Goal: Task Accomplishment & Management: Use online tool/utility

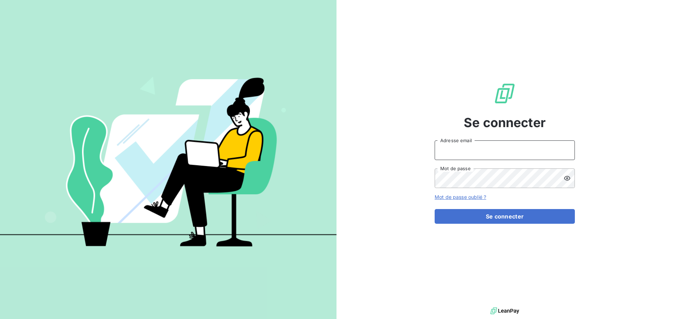
click at [450, 145] on input "Adresse email" at bounding box center [504, 150] width 140 height 20
type input "[PERSON_NAME][EMAIL_ADDRESS][PERSON_NAME][DOMAIN_NAME]"
click at [434, 209] on button "Se connecter" at bounding box center [504, 216] width 140 height 15
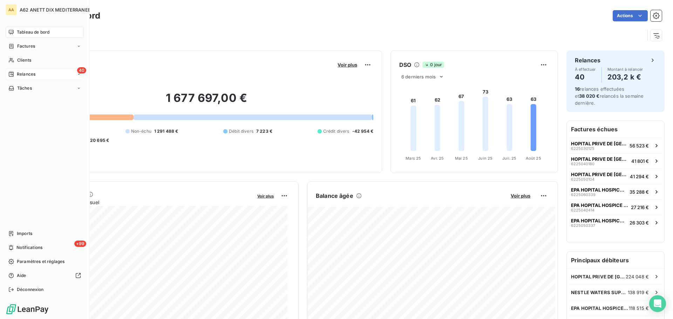
click at [17, 75] on span "Relances" at bounding box center [26, 74] width 19 height 6
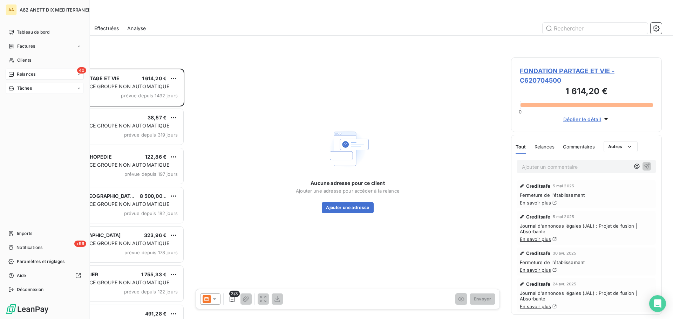
scroll to position [245, 145]
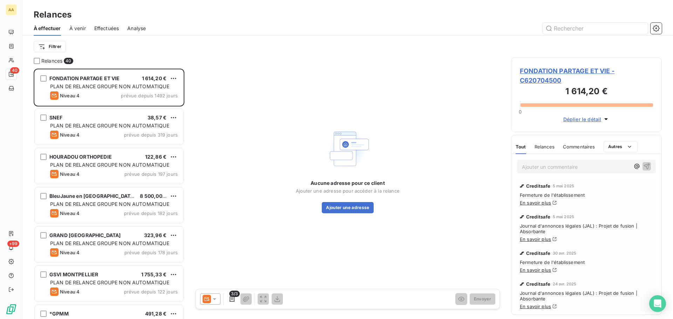
click at [78, 32] on div "À venir" at bounding box center [77, 28] width 16 height 15
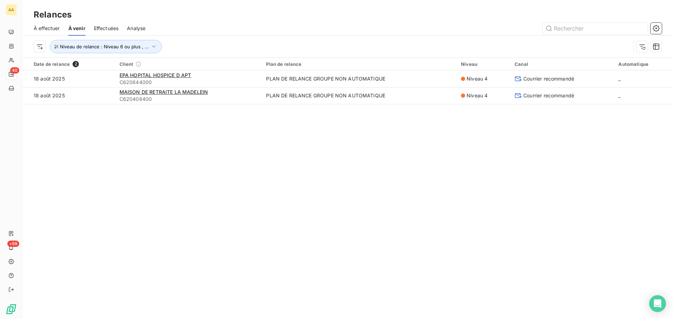
click at [47, 30] on span "À effectuer" at bounding box center [47, 28] width 26 height 7
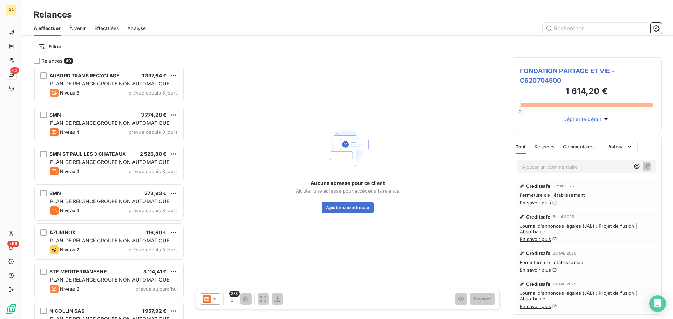
scroll to position [911, 0]
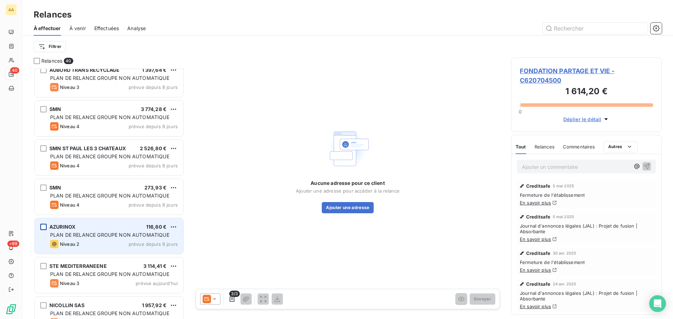
click at [42, 226] on div "grid" at bounding box center [43, 227] width 6 height 6
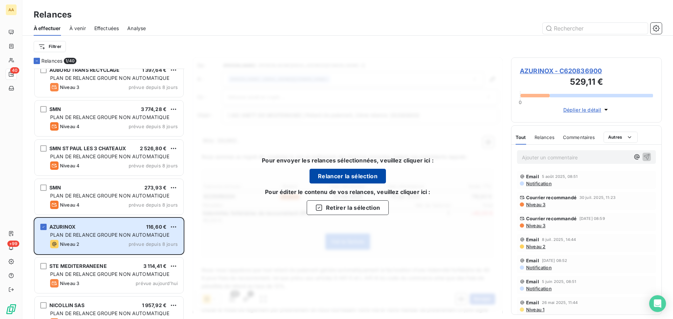
click at [324, 173] on button "Relancer la sélection" at bounding box center [347, 176] width 76 height 15
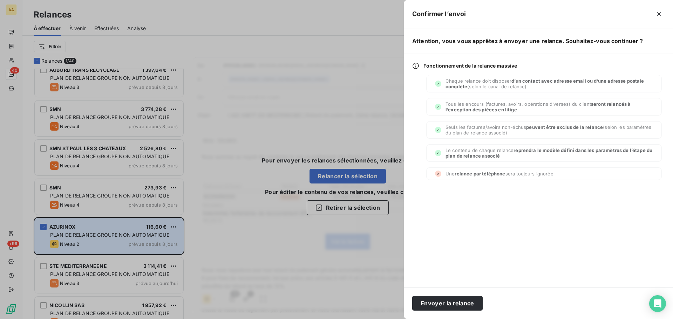
drag, startPoint x: 431, startPoint y: 298, endPoint x: 421, endPoint y: 294, distance: 10.7
click at [431, 298] on button "Envoyer la relance" at bounding box center [447, 303] width 70 height 15
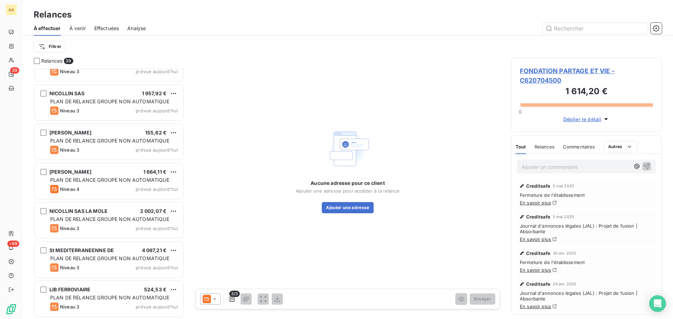
scroll to position [1086, 0]
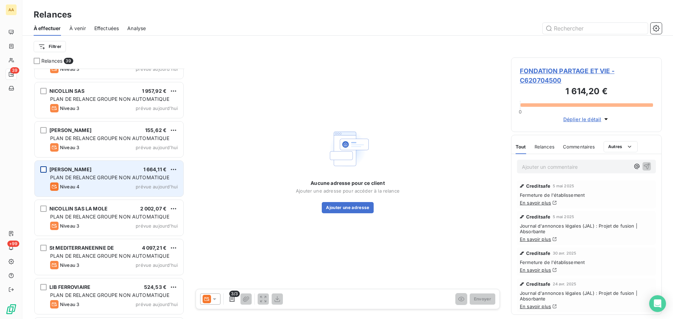
click at [43, 167] on div "grid" at bounding box center [43, 169] width 6 height 6
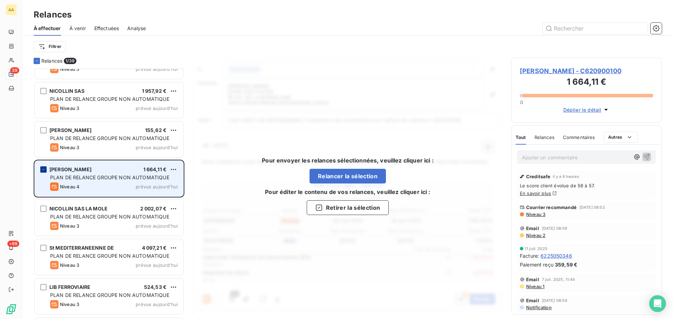
click at [44, 171] on icon "grid" at bounding box center [43, 169] width 4 height 4
